Goal: Information Seeking & Learning: Learn about a topic

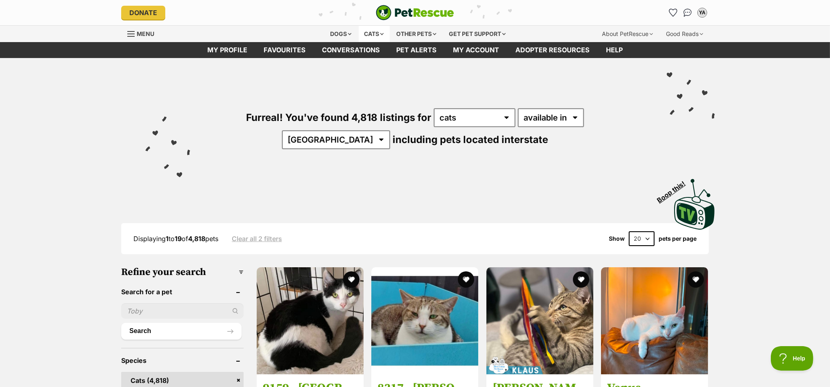
click at [370, 33] on div "Cats" at bounding box center [374, 34] width 31 height 16
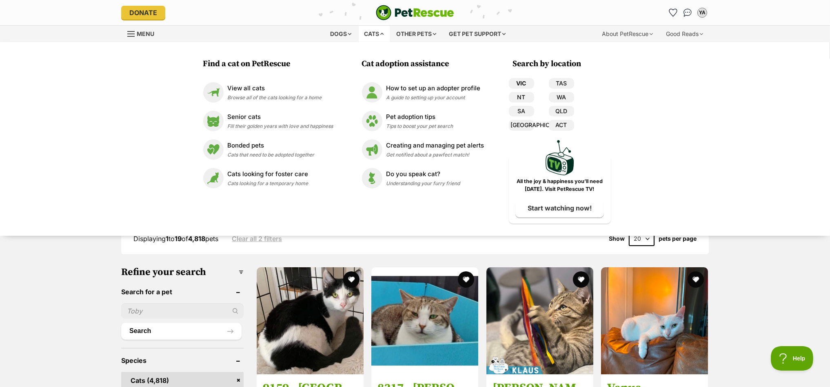
click at [519, 80] on link "VIC" at bounding box center [521, 83] width 25 height 11
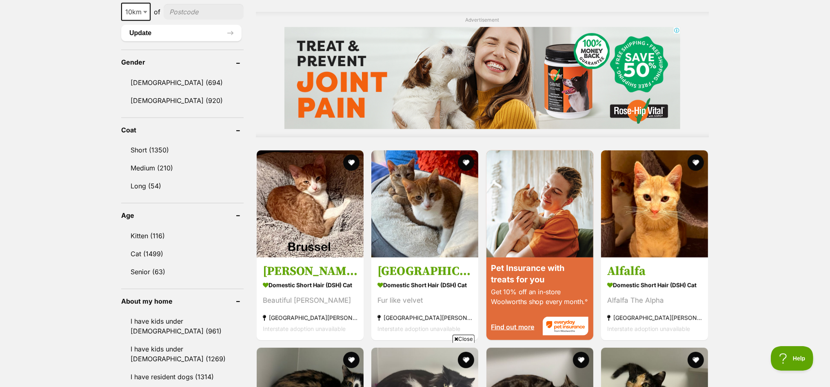
scroll to position [663, 0]
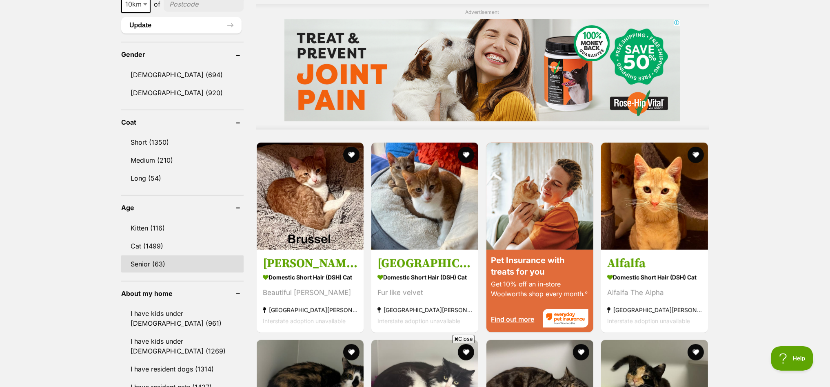
click at [146, 255] on link "Senior (63)" at bounding box center [182, 263] width 122 height 17
